Goal: Transaction & Acquisition: Purchase product/service

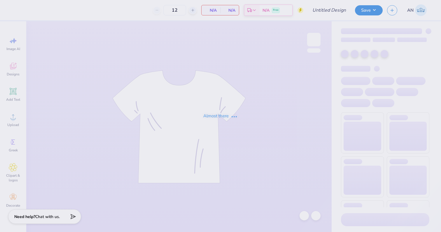
type input "ATO [DATE] Formal 2025"
type input "50"
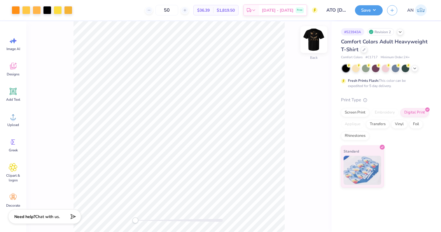
click at [316, 40] on img at bounding box center [313, 39] width 23 height 23
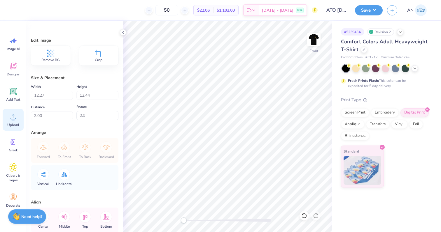
click at [10, 117] on icon at bounding box center [13, 116] width 9 height 9
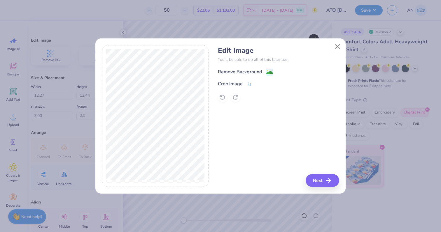
click at [266, 72] on image at bounding box center [269, 72] width 6 height 6
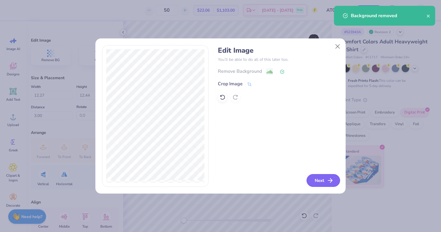
click at [318, 181] on button "Next" at bounding box center [323, 180] width 34 height 13
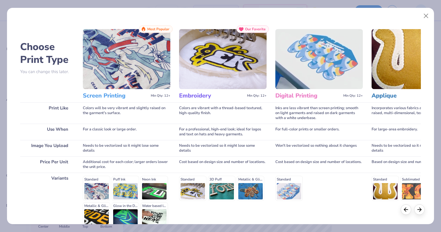
scroll to position [58, 0]
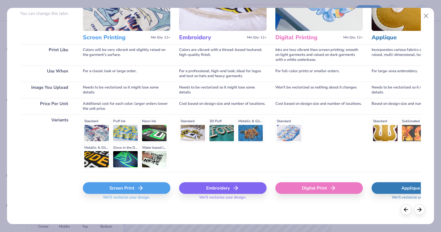
click at [138, 189] on icon at bounding box center [140, 188] width 7 height 7
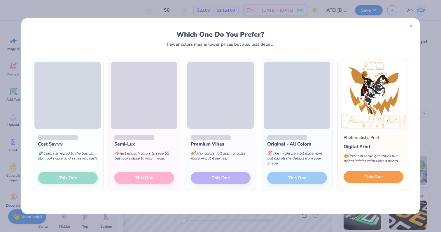
click at [379, 177] on span "This One" at bounding box center [373, 177] width 18 height 7
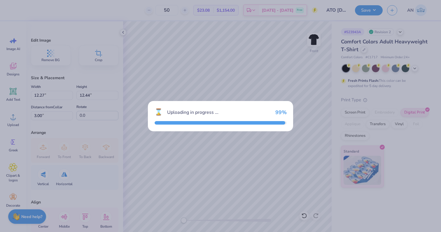
type input "14.52"
type input "14.76"
type input "6.37"
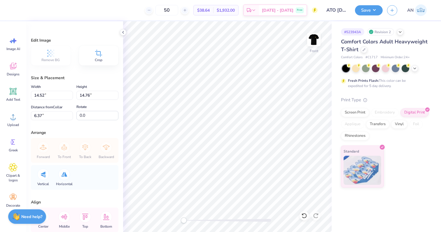
type input "12.04"
type input "12.23"
type input "3.00"
click at [314, 44] on img at bounding box center [313, 39] width 23 height 23
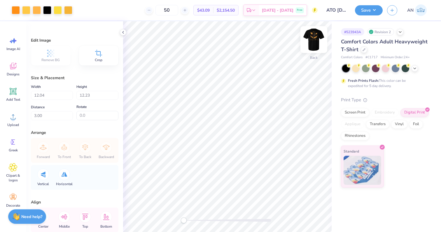
click at [314, 43] on img at bounding box center [313, 39] width 23 height 23
click at [314, 43] on img at bounding box center [314, 40] width 12 height 12
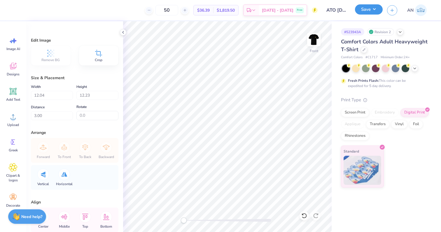
click at [366, 9] on button "Save" at bounding box center [369, 9] width 28 height 10
